Goal: Check status: Check status

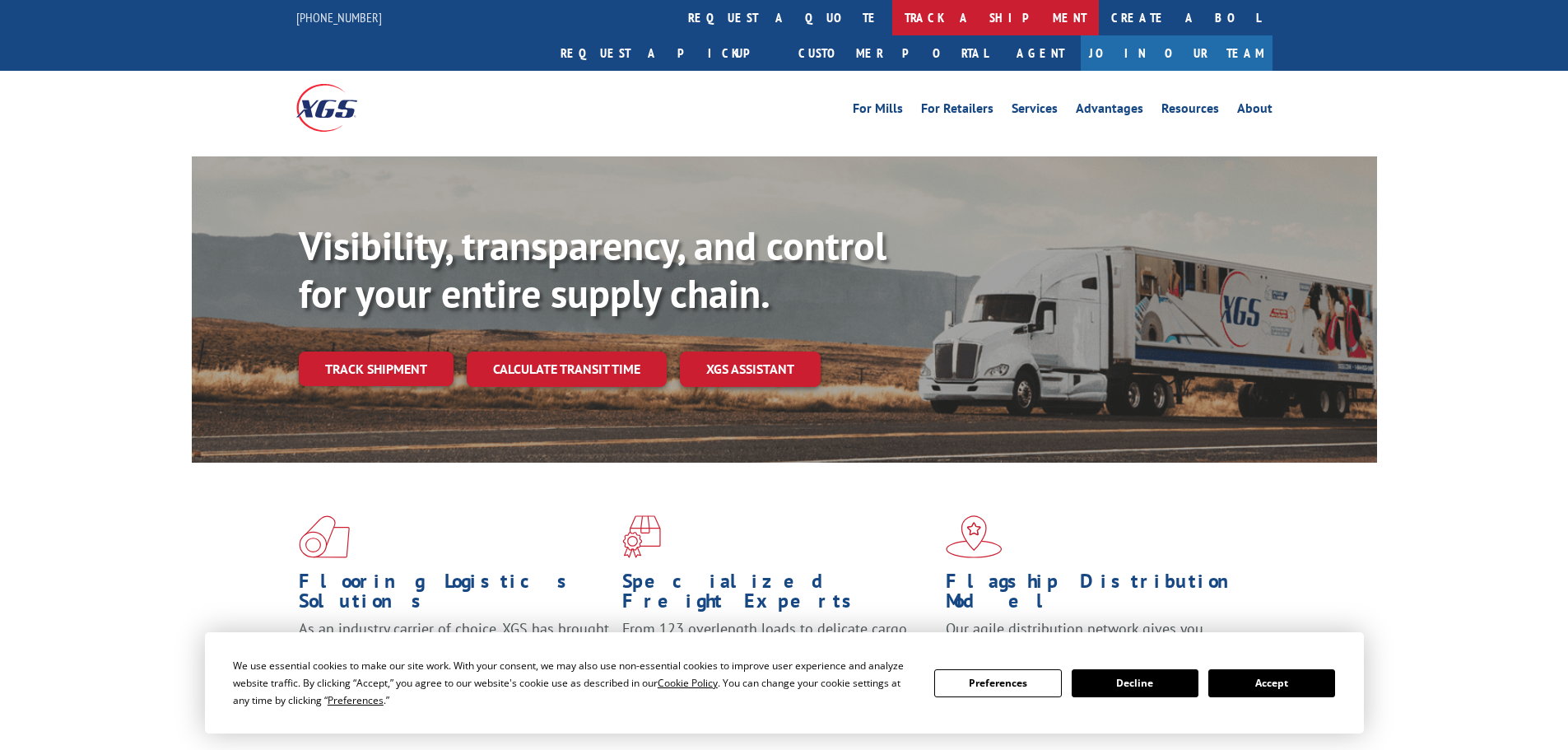
click at [892, 7] on link "track a shipment" at bounding box center [995, 18] width 207 height 36
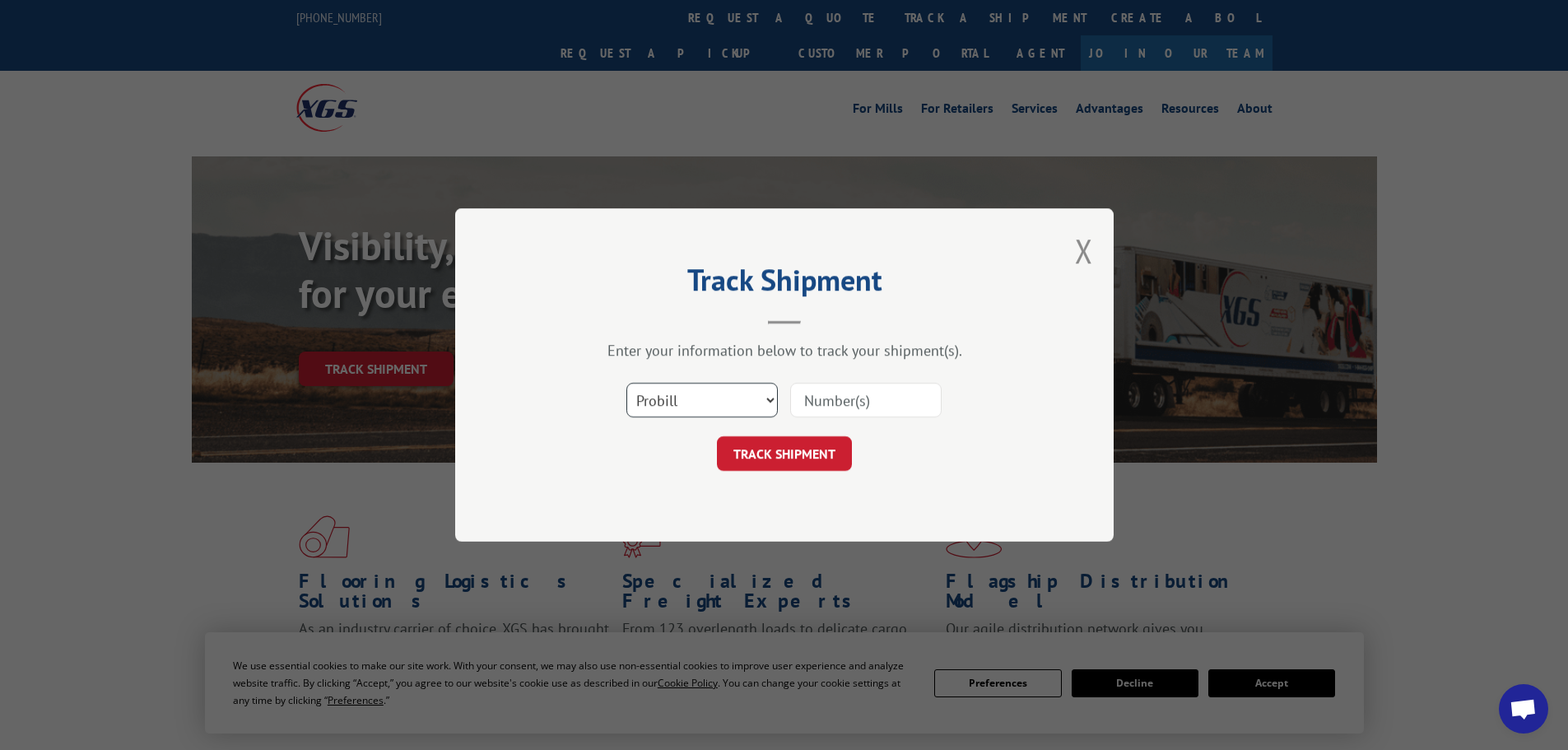
click at [753, 403] on select "Select category... Probill BOL PO" at bounding box center [702, 400] width 151 height 35
select select "bol"
click at [626, 383] on select "Select category... Probill BOL PO" at bounding box center [702, 400] width 151 height 35
drag, startPoint x: 833, startPoint y: 420, endPoint x: 837, endPoint y: 411, distance: 9.8
drag, startPoint x: 837, startPoint y: 411, endPoint x: 805, endPoint y: 403, distance: 33.0
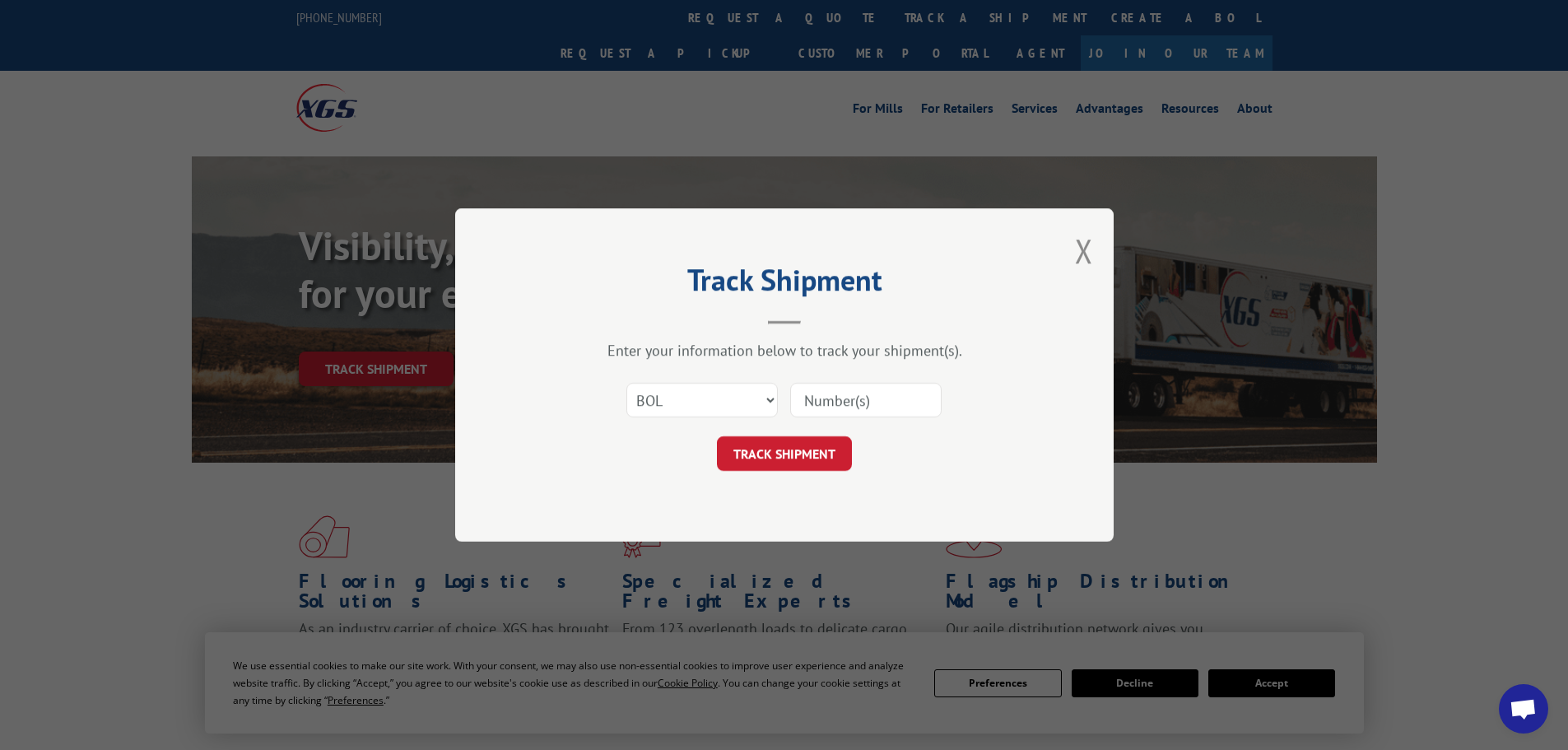
click at [805, 403] on input at bounding box center [866, 400] width 151 height 35
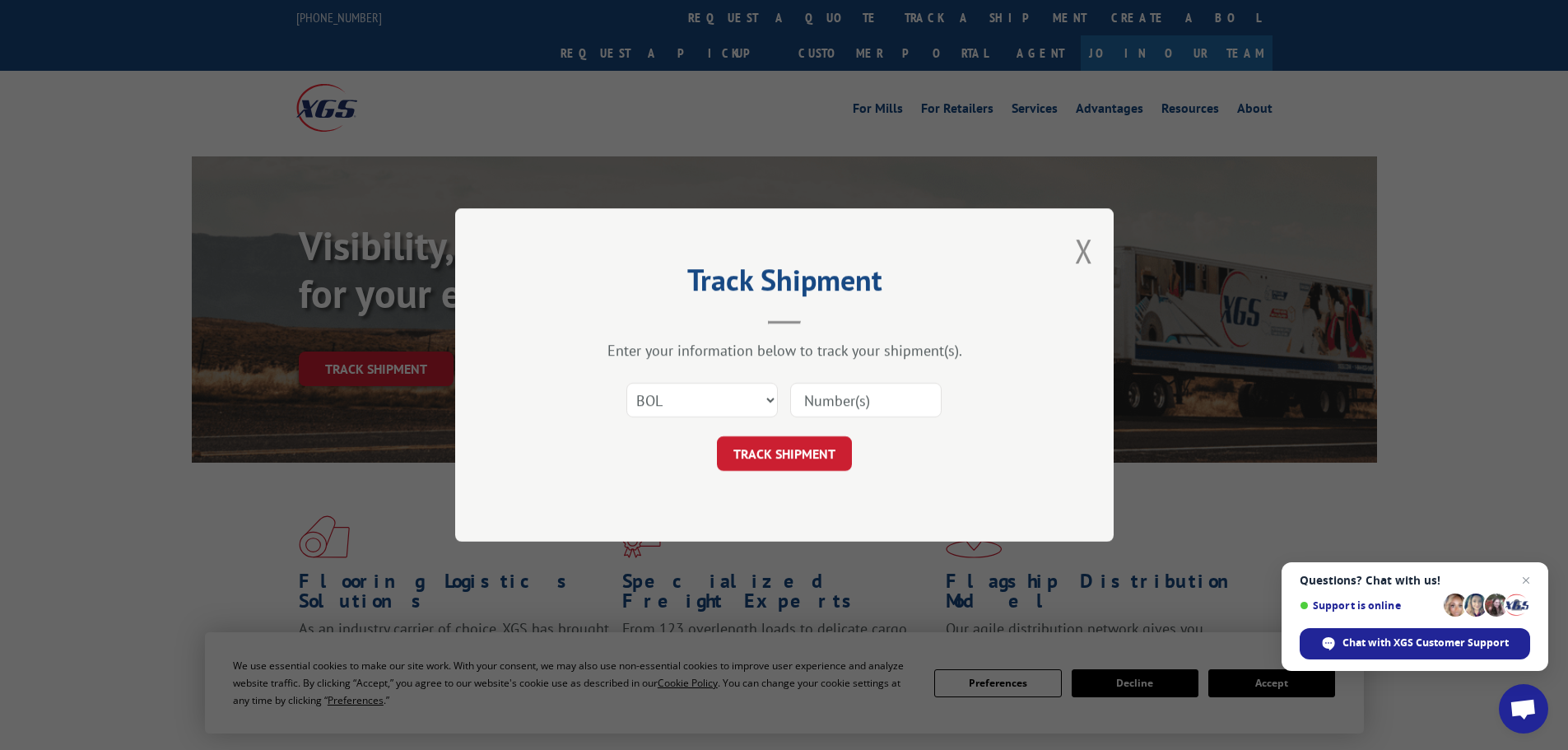
paste input "5992587"
type input "5992587"
click at [794, 441] on button "TRACK SHIPMENT" at bounding box center [784, 453] width 135 height 35
